Goal: Information Seeking & Learning: Learn about a topic

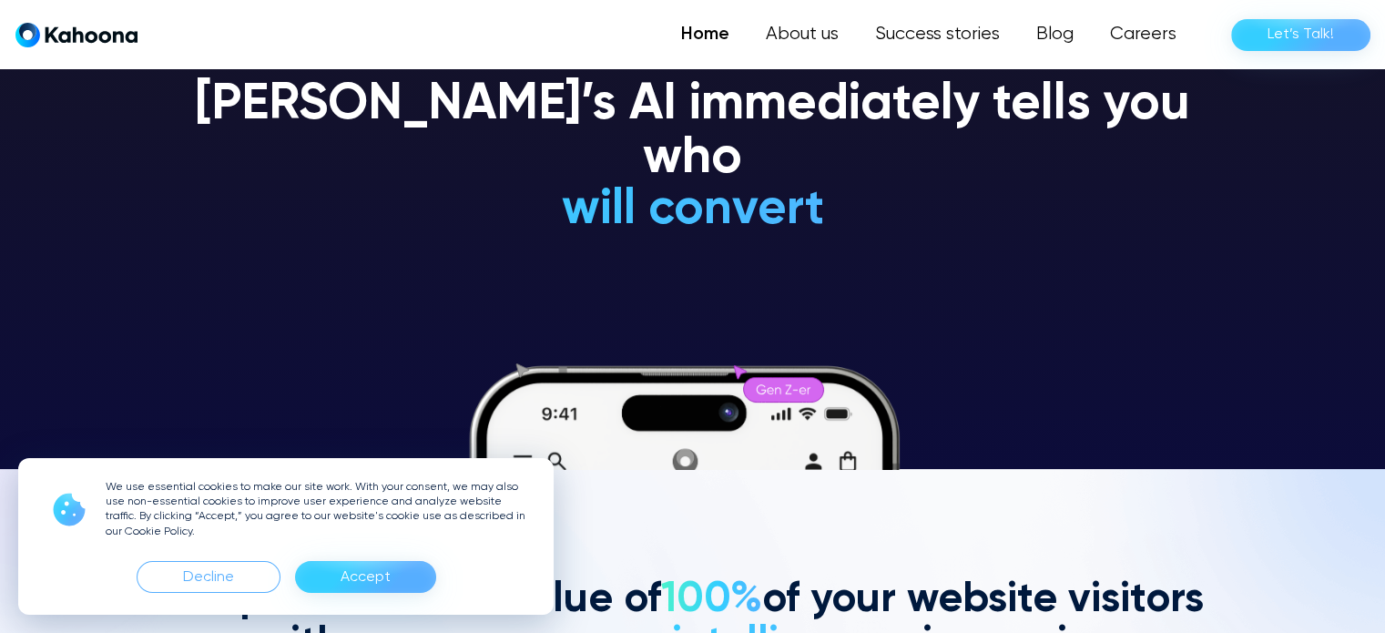
scroll to position [165, 0]
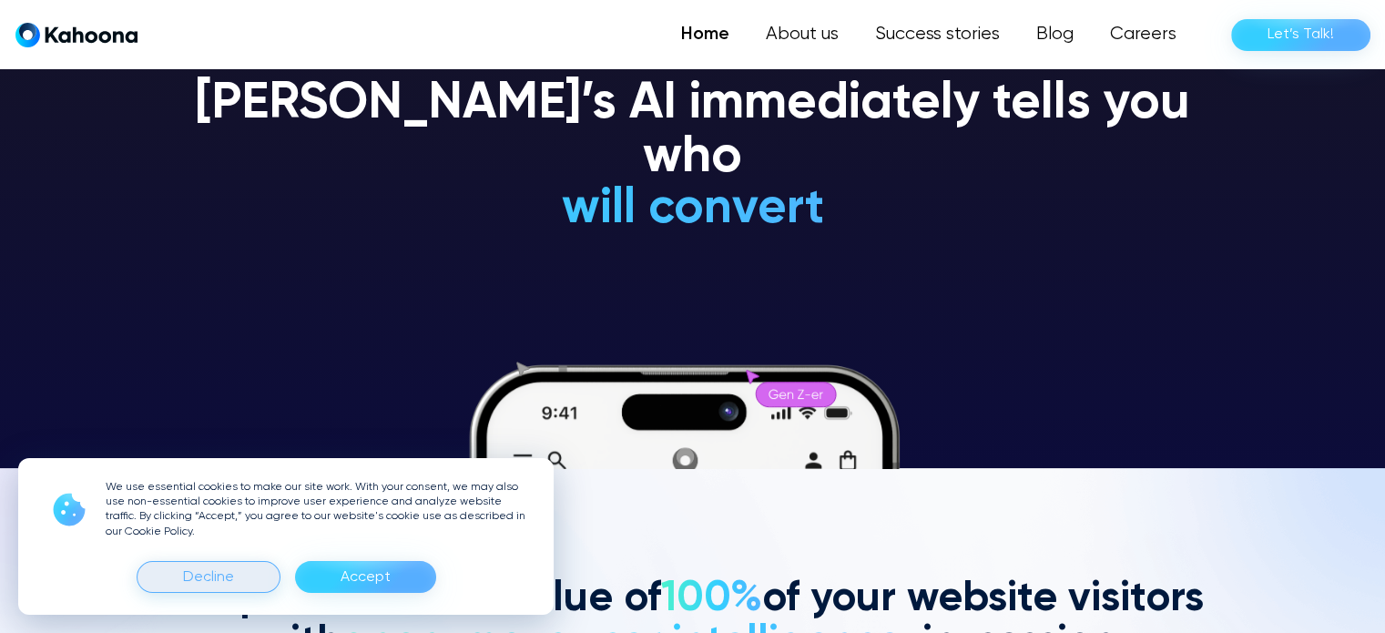
click at [234, 576] on div "Decline" at bounding box center [209, 577] width 144 height 32
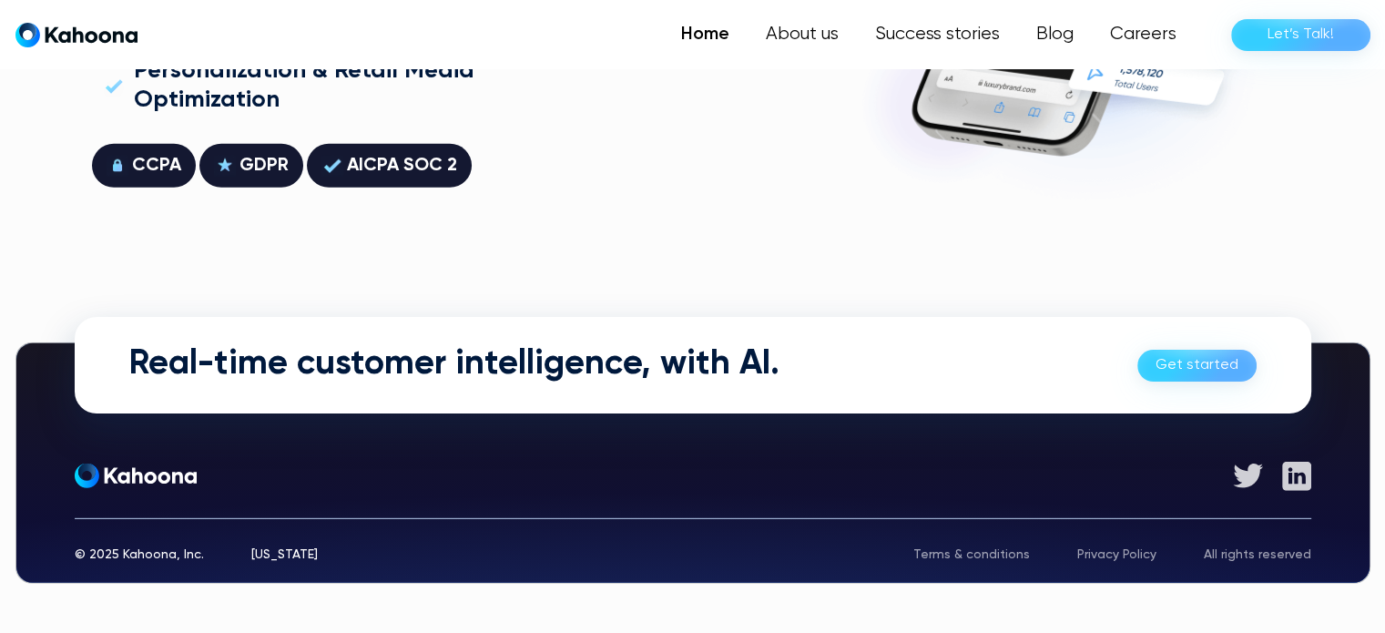
scroll to position [5211, 0]
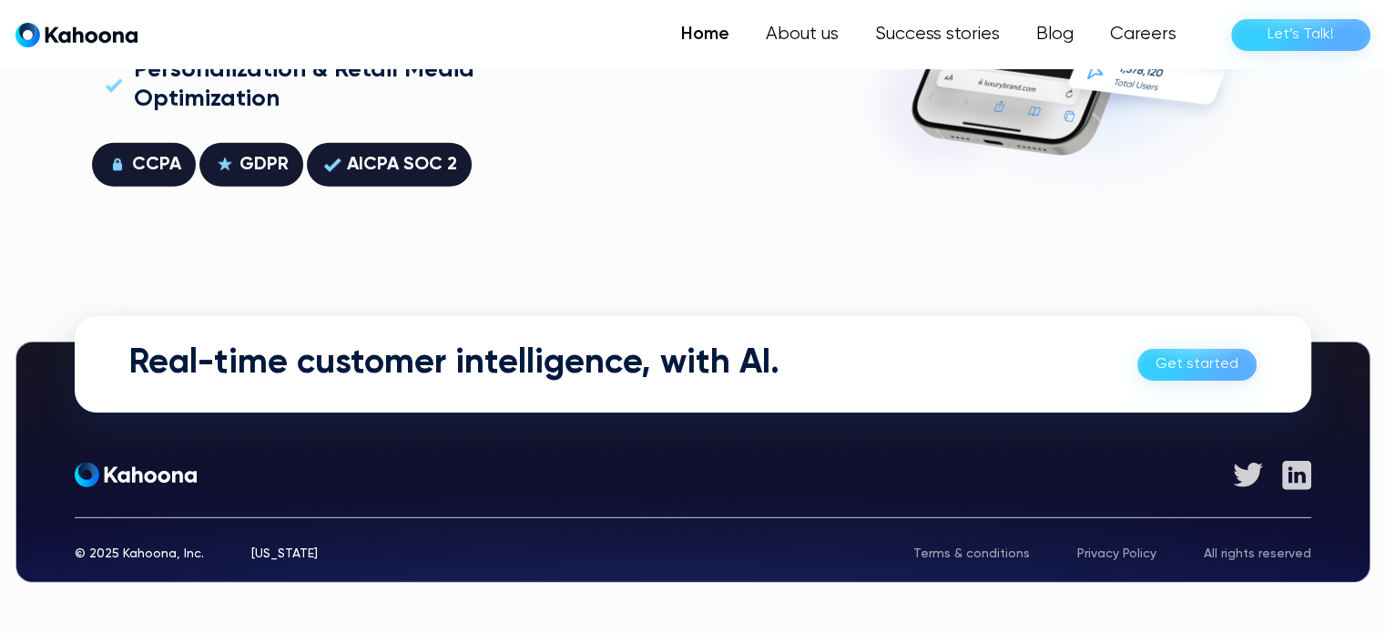
click at [1155, 547] on div "Privacy Policy" at bounding box center [1116, 553] width 79 height 13
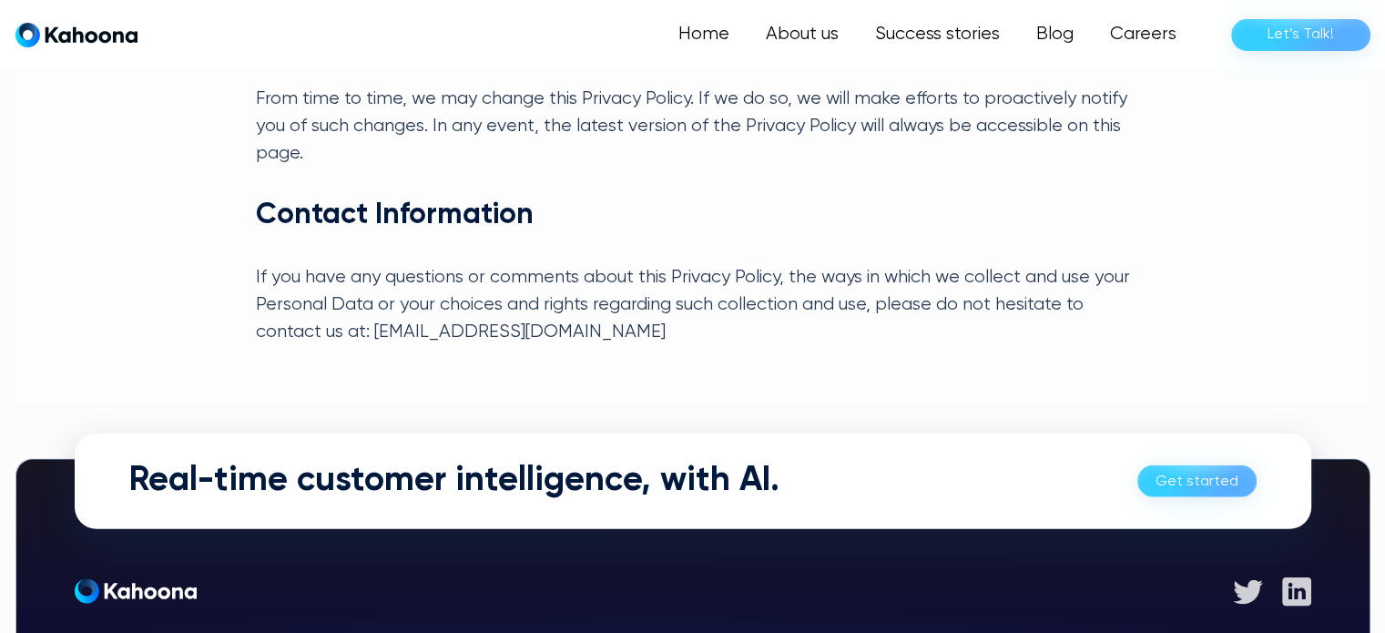
scroll to position [3315, 0]
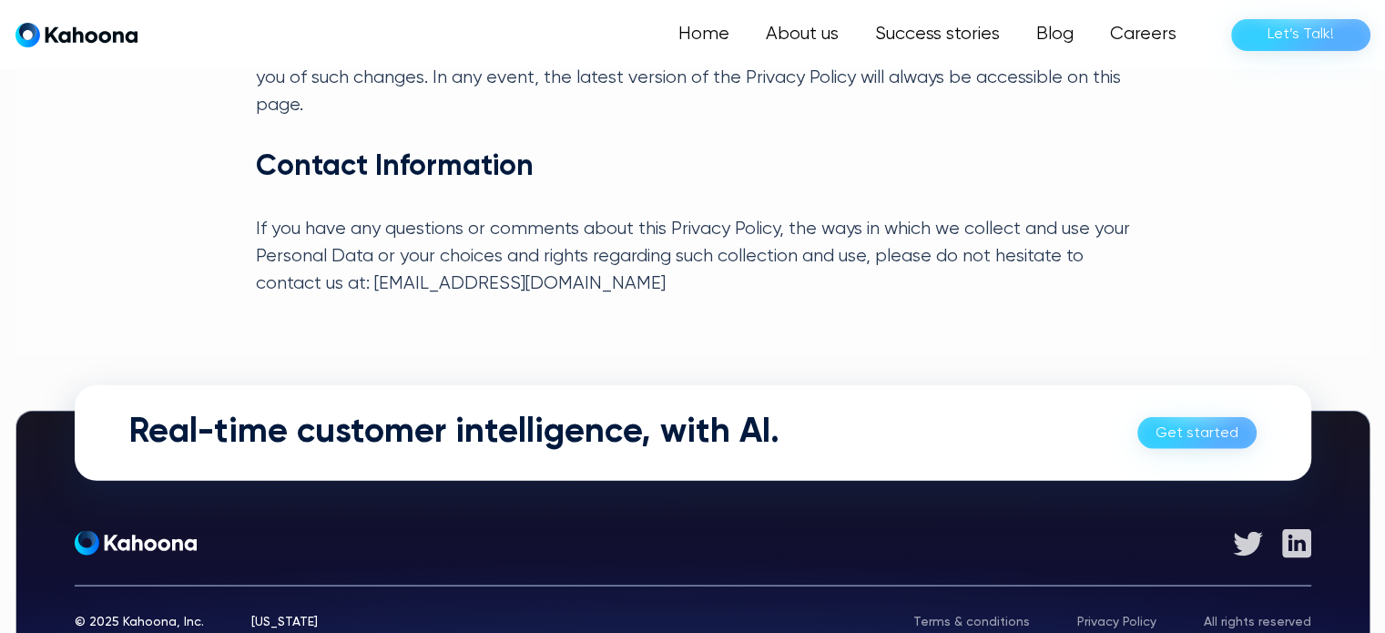
click at [1015, 585] on div "© 2025 Kahoona, Inc. New York Terms & conditions Privacy Policy All rights rese…" at bounding box center [693, 606] width 1237 height 43
click at [1002, 615] on div "Terms & conditions" at bounding box center [971, 621] width 117 height 13
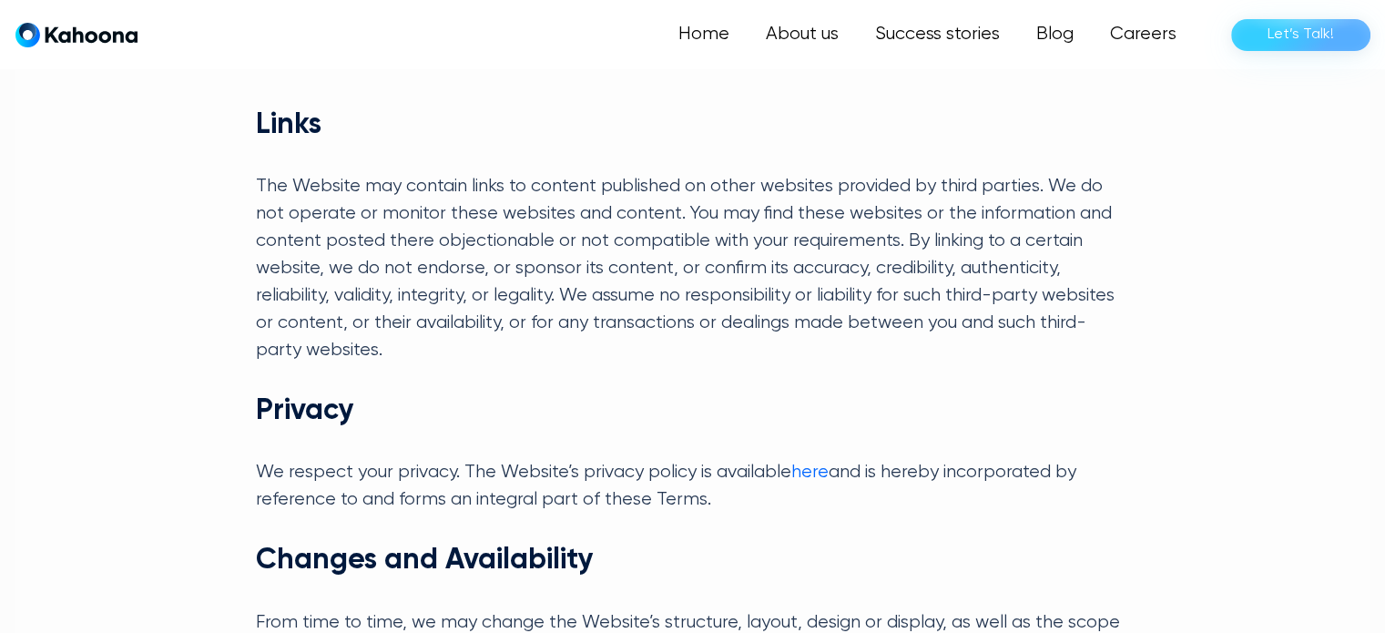
scroll to position [2422, 0]
click at [798, 41] on link "About us" at bounding box center [801, 34] width 111 height 36
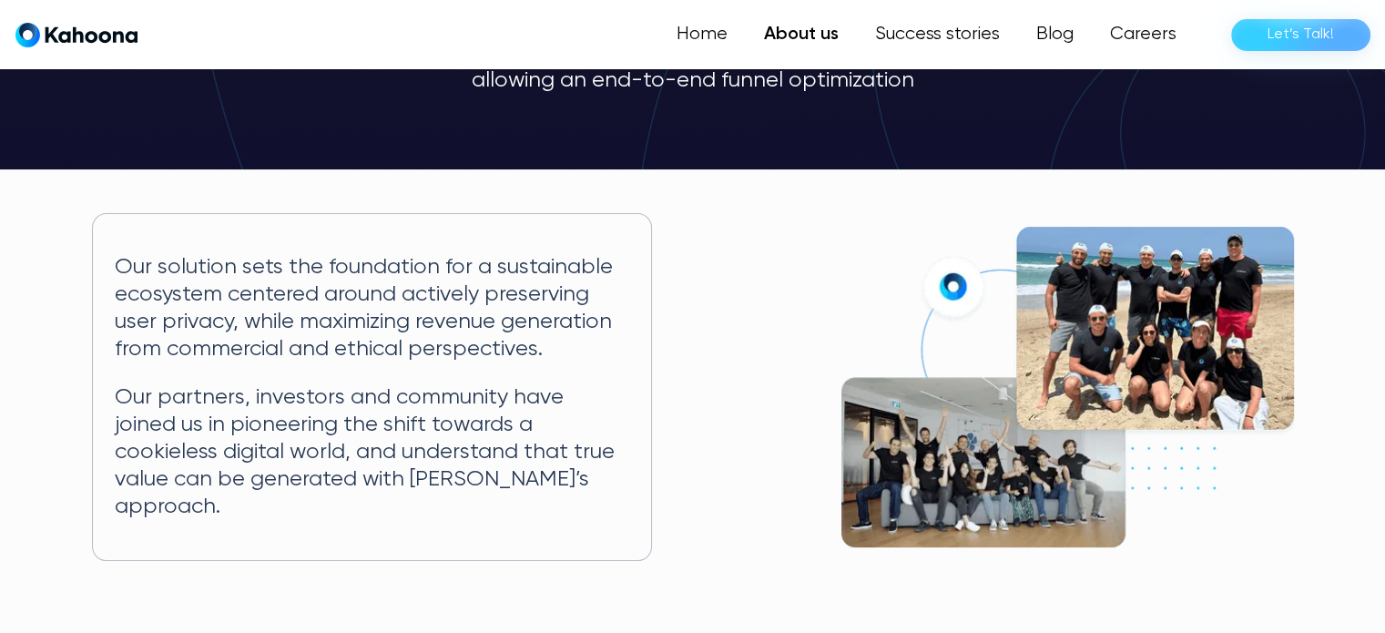
scroll to position [251, 0]
drag, startPoint x: 331, startPoint y: 349, endPoint x: 412, endPoint y: 342, distance: 81.3
click at [412, 342] on p "Our solution sets the foundation for a sustainable ecosystem centered around ac…" at bounding box center [372, 308] width 515 height 108
